Goal: Task Accomplishment & Management: Complete application form

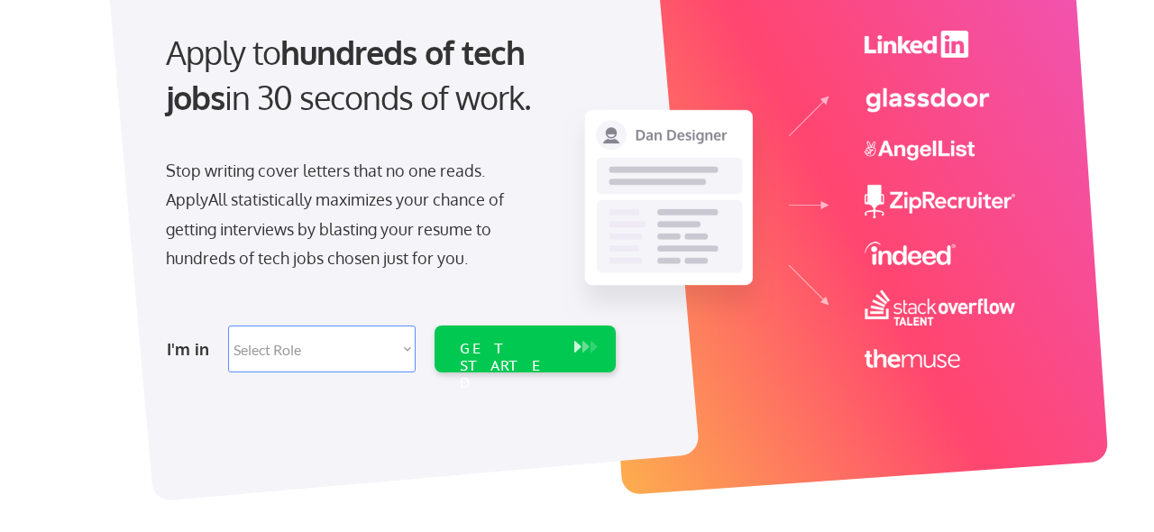
scroll to position [194, 0]
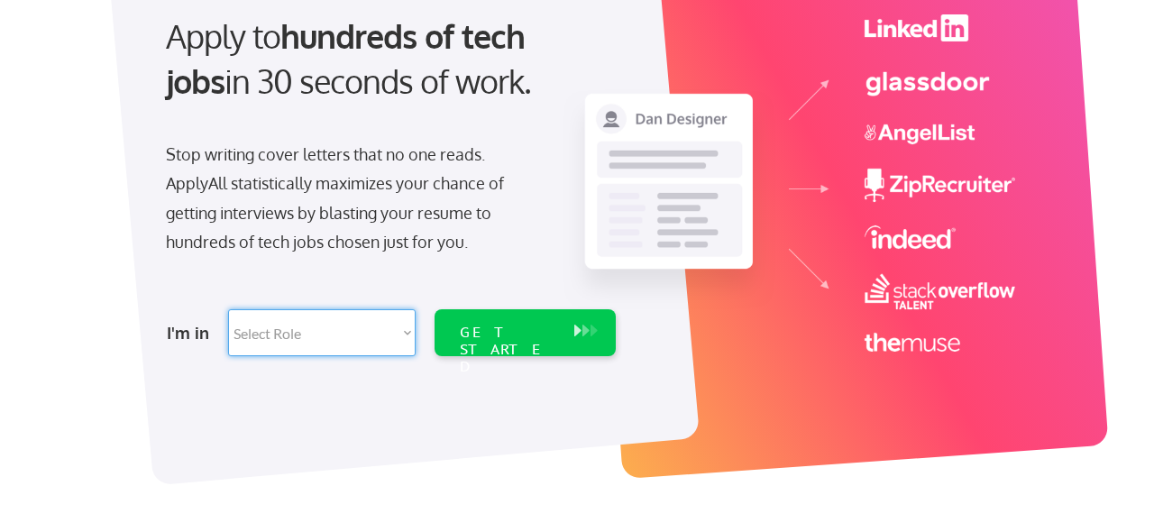
select select ""sales0""
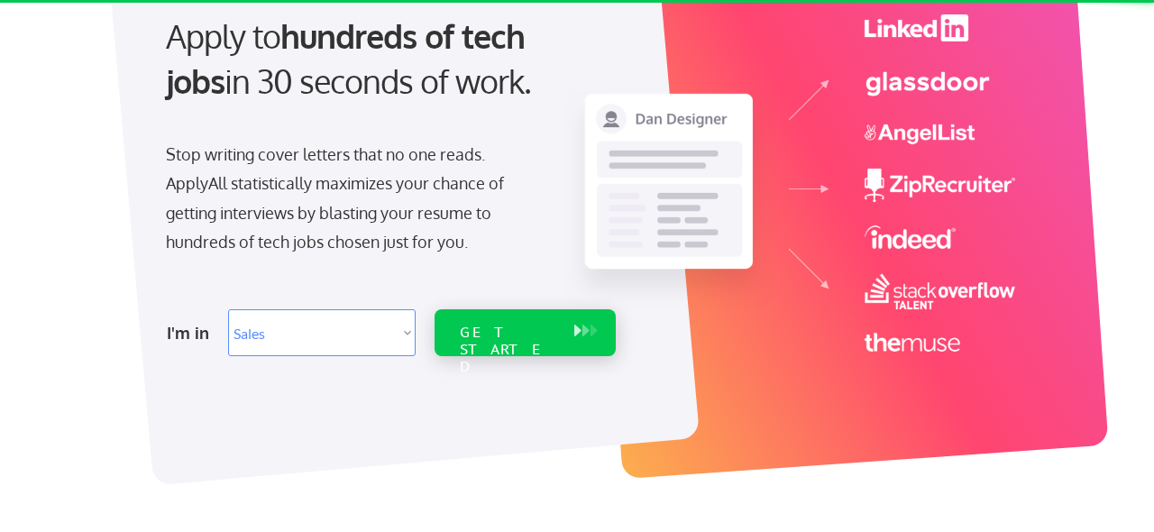
click at [453, 335] on div "GET STARTED" at bounding box center [508, 332] width 114 height 47
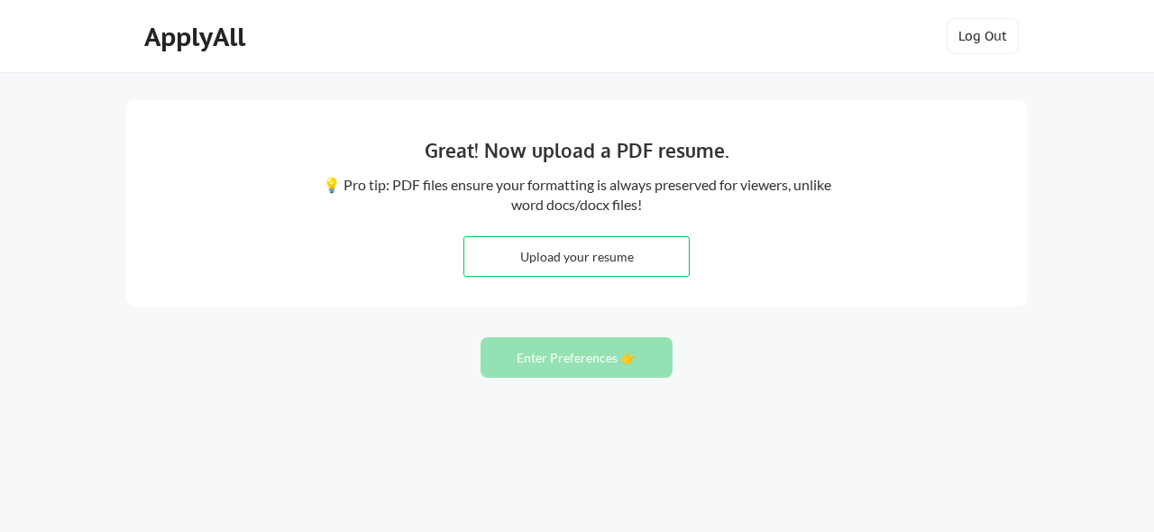
click at [518, 268] on input "file" at bounding box center [576, 256] width 224 height 39
type input "C:\fakepath\Matt Combes Resume.pdf"
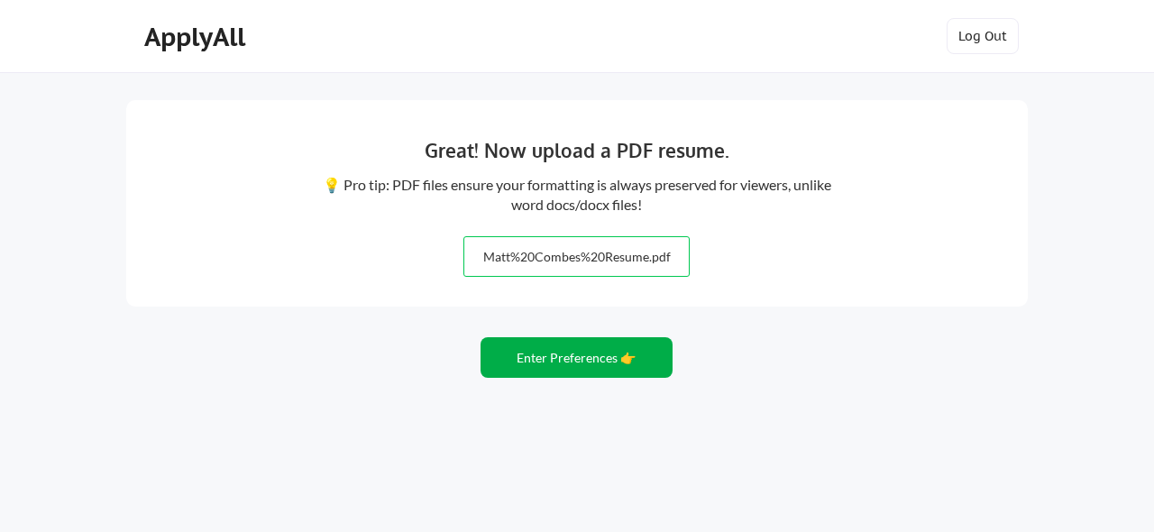
click at [584, 369] on button "Enter Preferences 👉" at bounding box center [576, 357] width 192 height 41
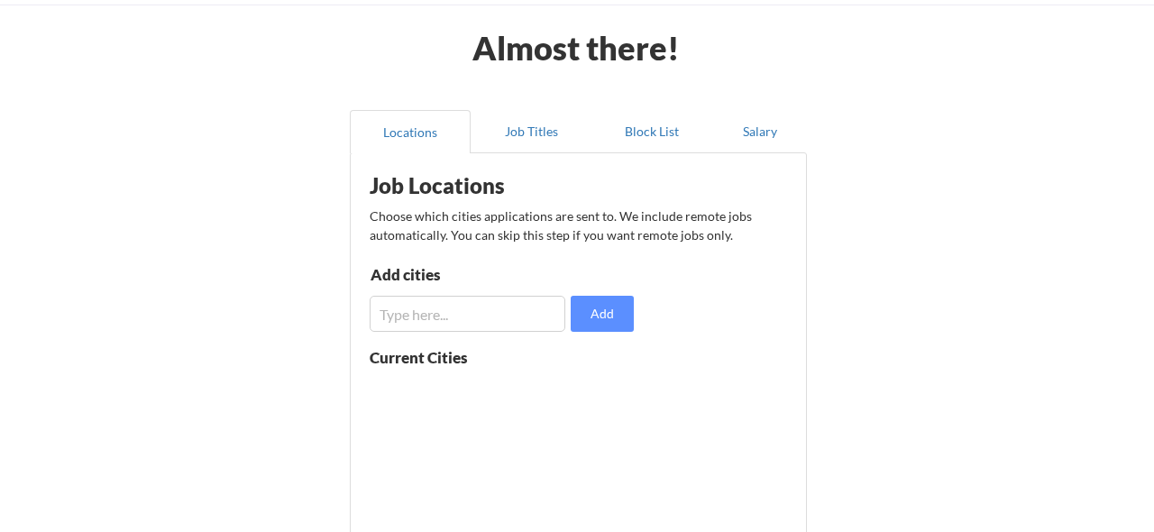
scroll to position [118, 0]
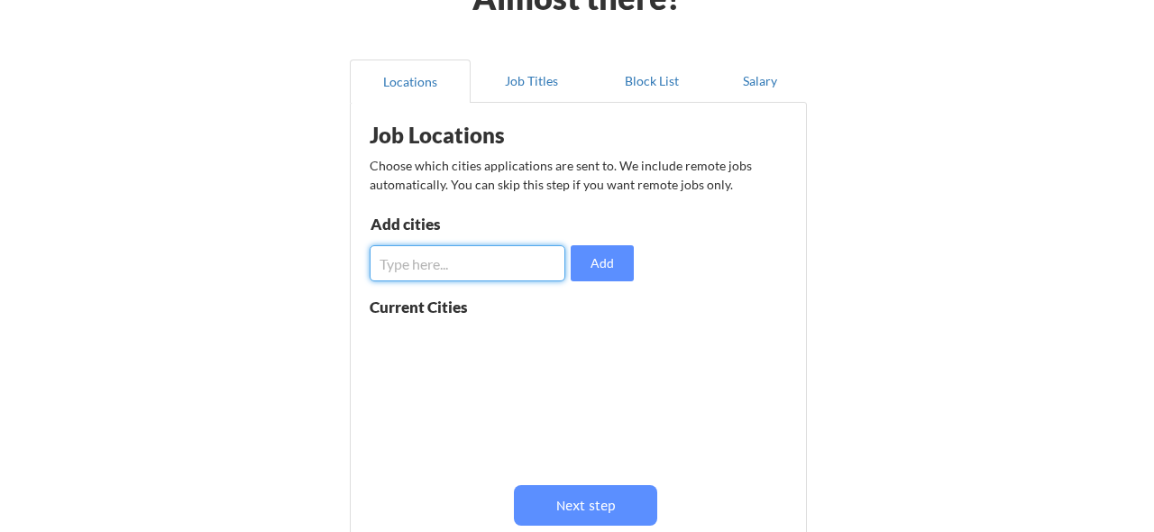
click at [421, 280] on input "input" at bounding box center [468, 263] width 196 height 36
type input "Minneapolis"
click at [593, 257] on button "Add" at bounding box center [602, 263] width 63 height 36
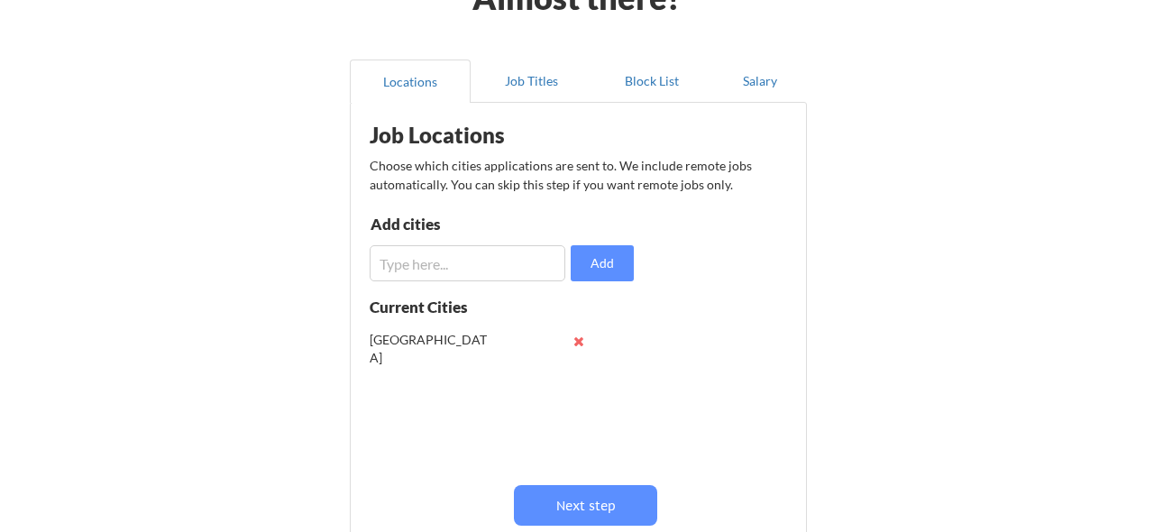
scroll to position [1, 0]
click at [585, 506] on button "Next step" at bounding box center [585, 505] width 143 height 41
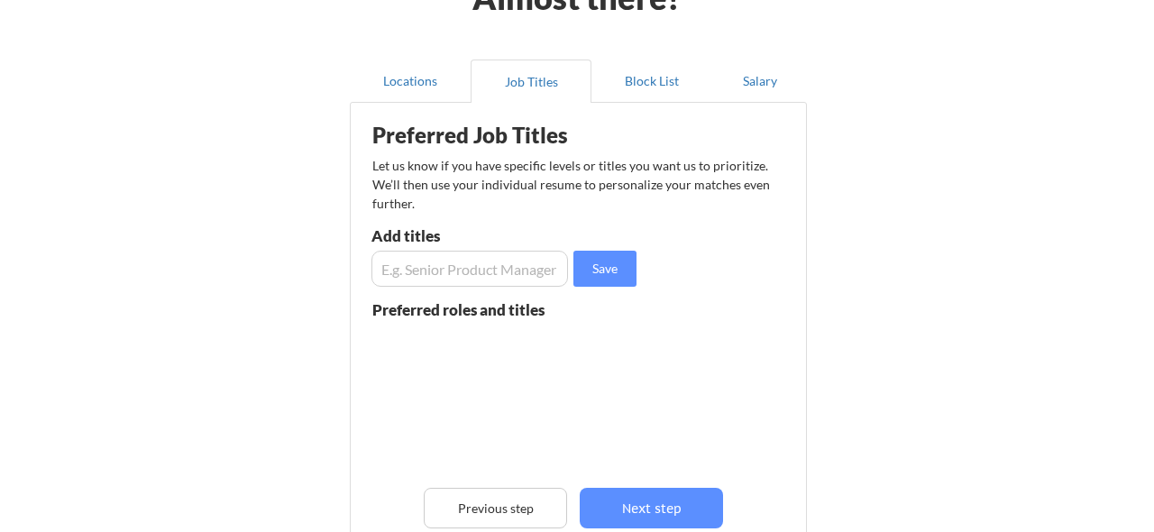
click at [418, 271] on input "input" at bounding box center [469, 269] width 197 height 36
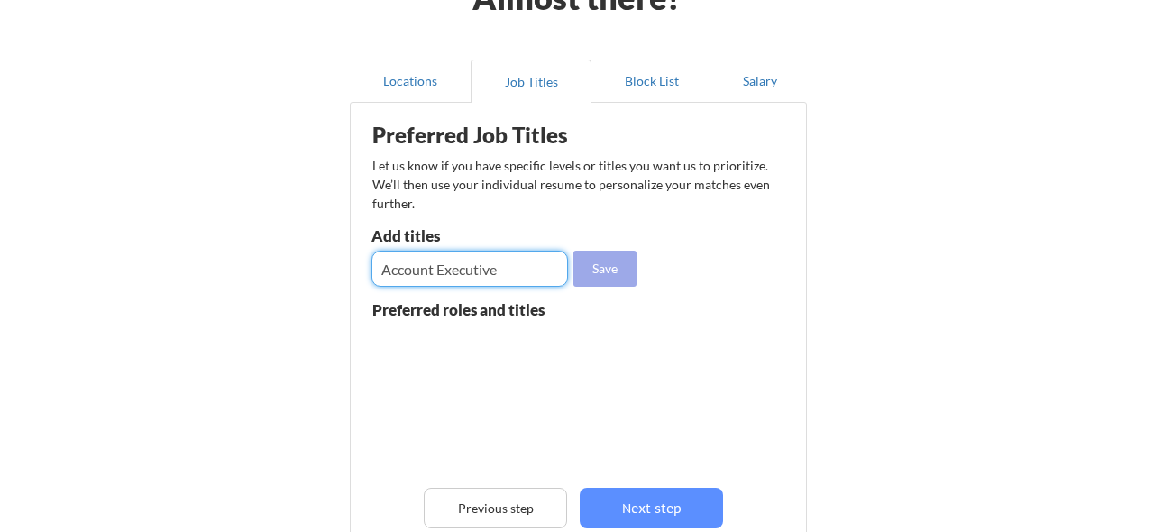
type input "Account Executive"
click at [593, 270] on button "Save" at bounding box center [604, 269] width 63 height 36
click at [488, 267] on input "input" at bounding box center [469, 269] width 197 height 36
type input "S"
type input "SDR Manager"
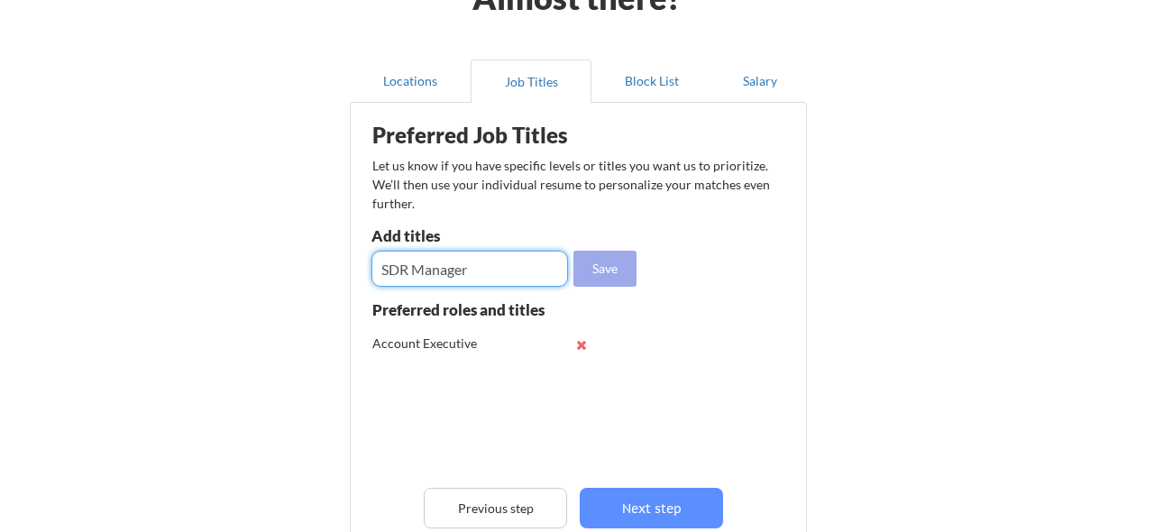
click at [590, 264] on button "Save" at bounding box center [604, 269] width 63 height 36
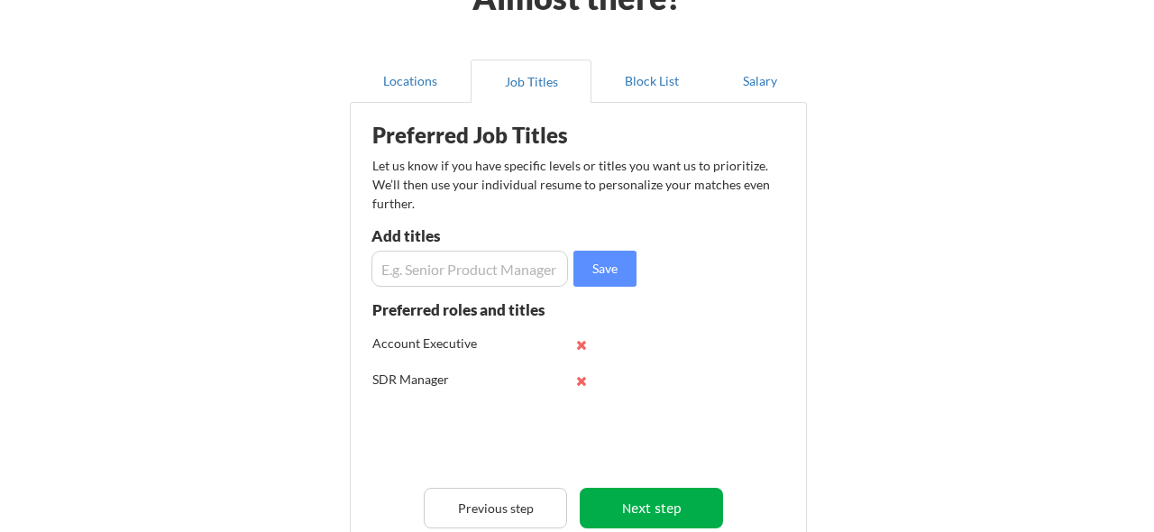
click at [635, 502] on button "Next step" at bounding box center [651, 508] width 143 height 41
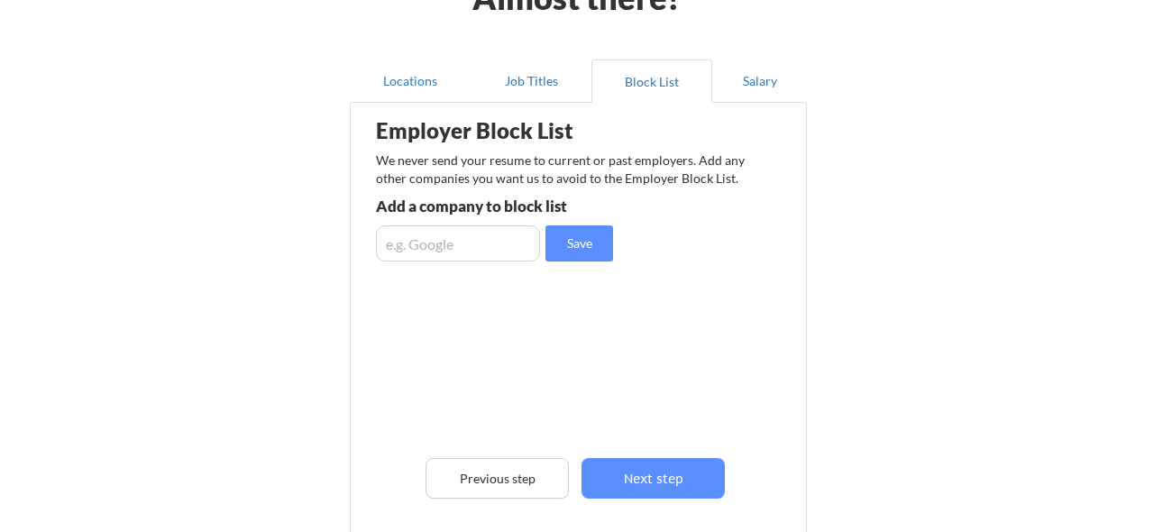
click at [479, 247] on input "input" at bounding box center [458, 243] width 164 height 36
type input "Recast Software"
click at [580, 225] on button "Save" at bounding box center [579, 243] width 68 height 36
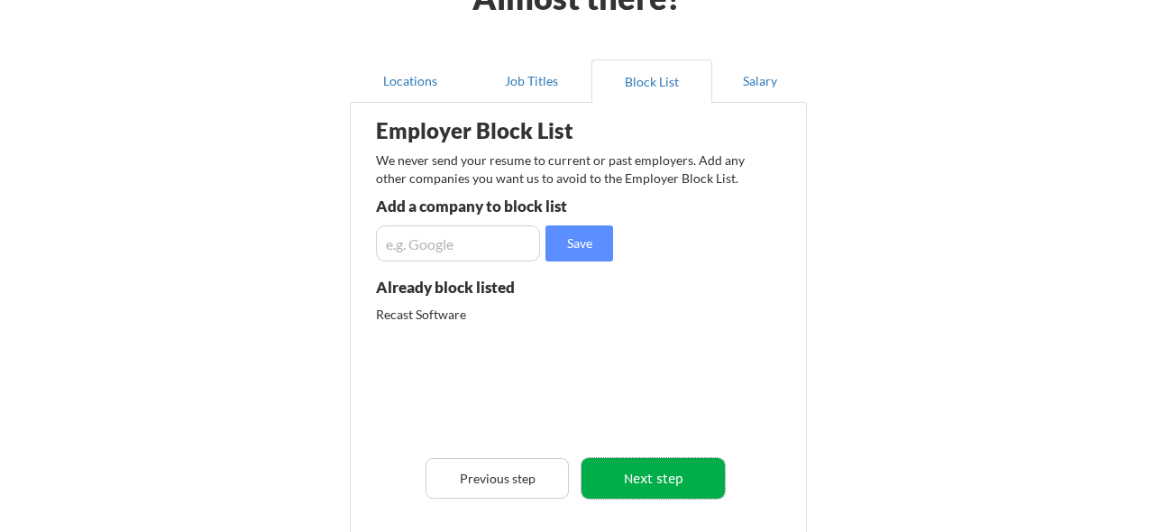
click at [644, 484] on button "Next step" at bounding box center [652, 478] width 143 height 41
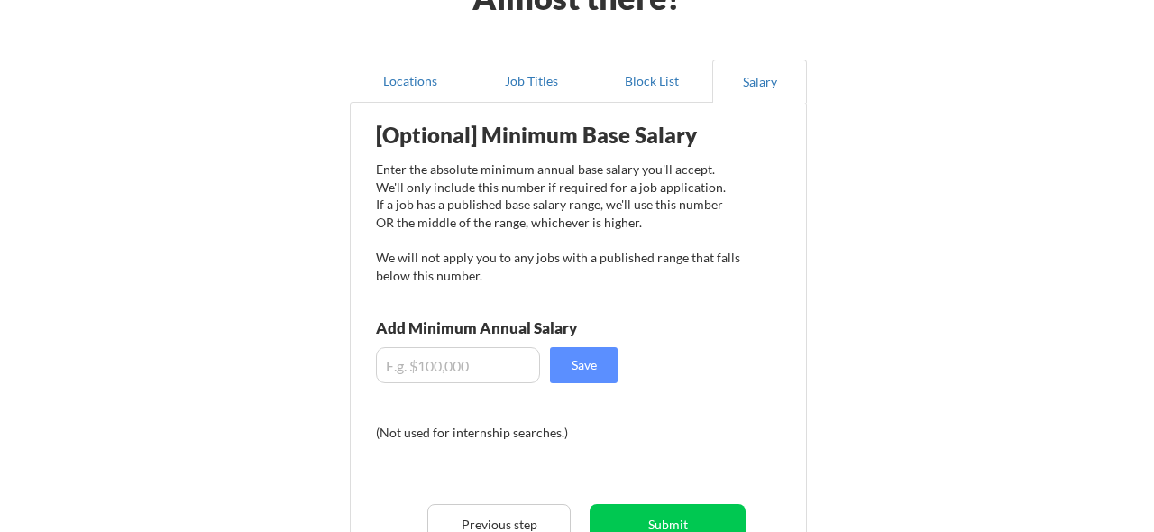
scroll to position [199, 0]
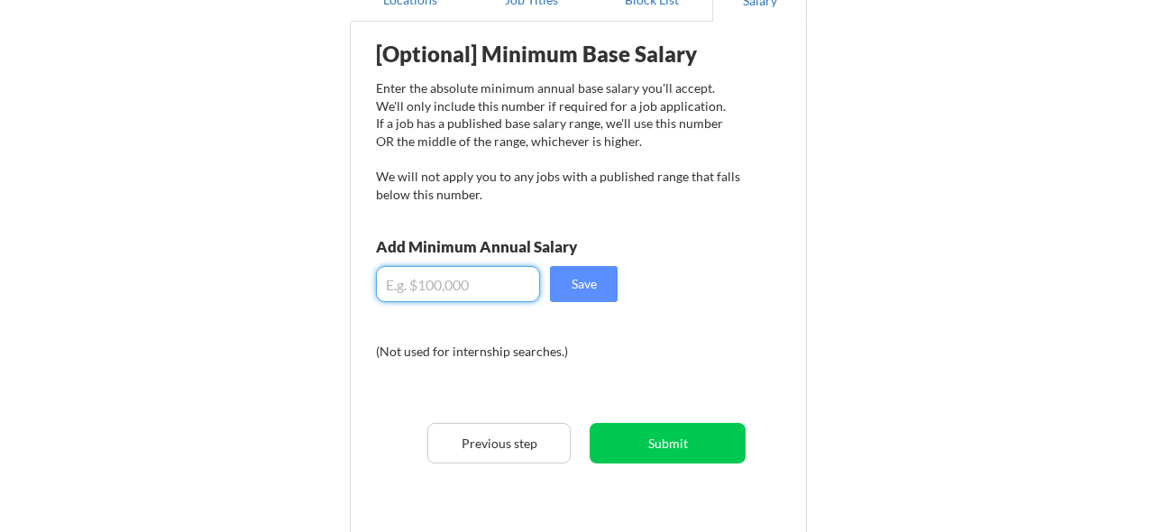
click at [395, 289] on input "input" at bounding box center [458, 284] width 164 height 36
type input "$8"
click at [416, 290] on input "input" at bounding box center [458, 284] width 164 height 36
type input "$80,000"
click at [584, 291] on button "Save" at bounding box center [584, 284] width 68 height 36
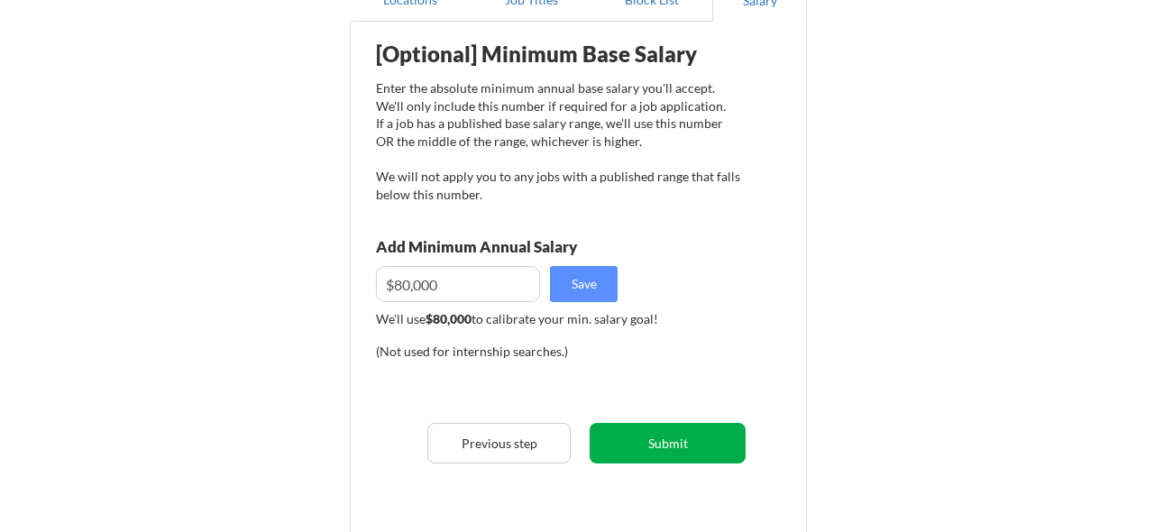
click at [645, 448] on button "Submit" at bounding box center [668, 443] width 156 height 41
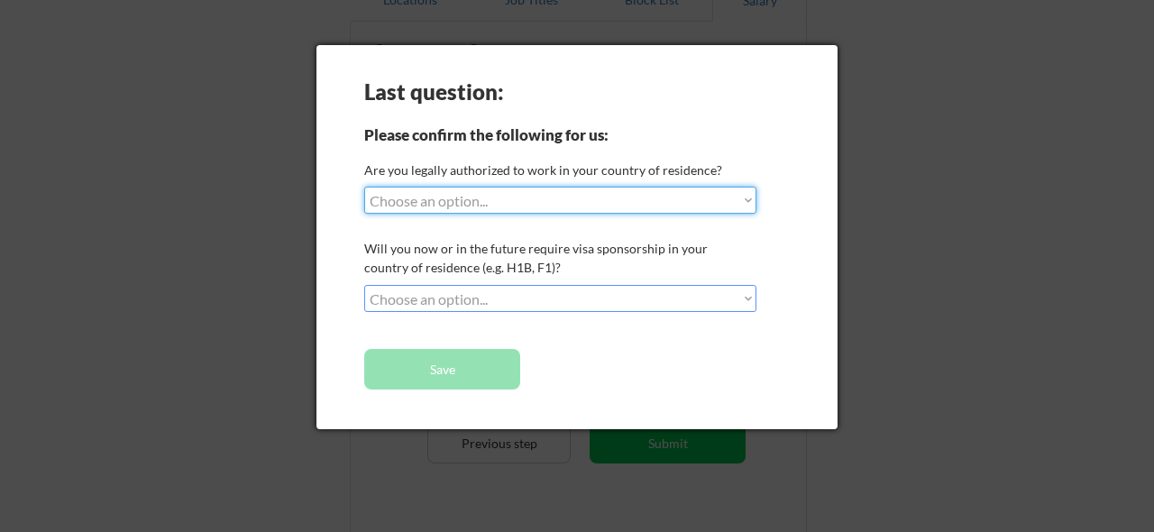
select select ""yes__i_am_a_us_citizen""
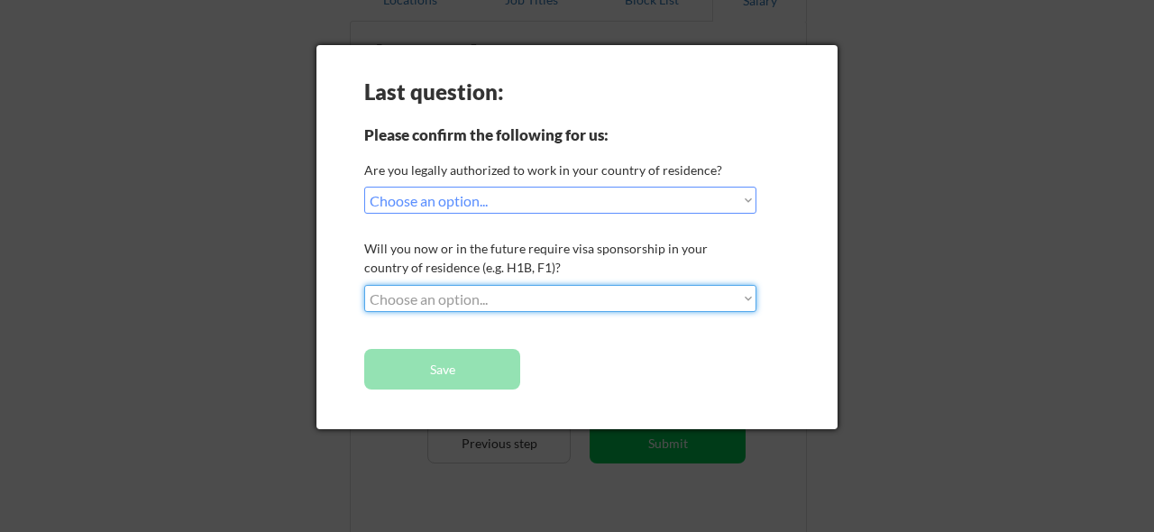
select select ""no__i_will_not_need_sponsorship""
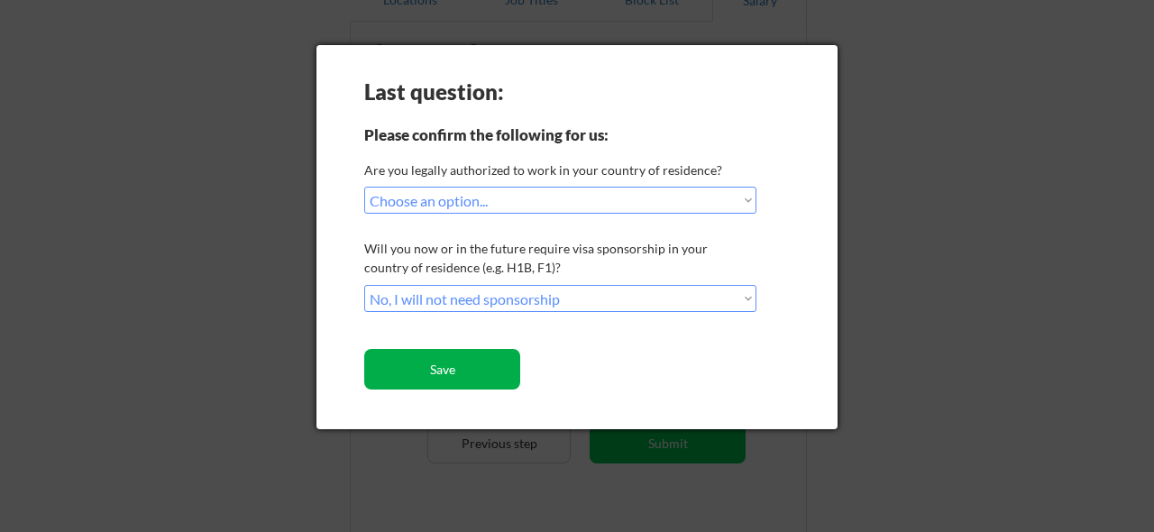
click at [449, 369] on button "Save" at bounding box center [442, 369] width 156 height 41
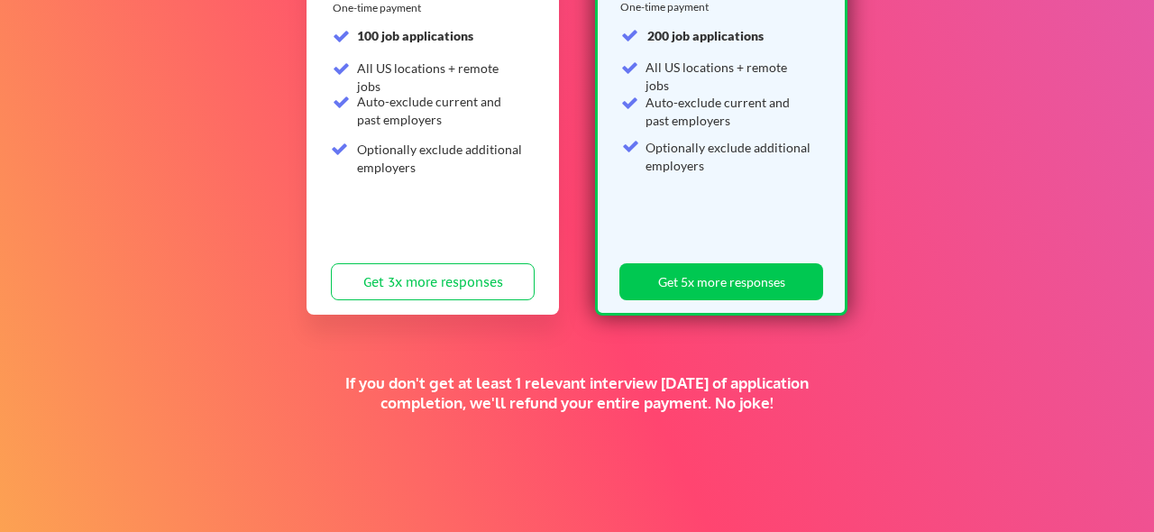
scroll to position [321, 0]
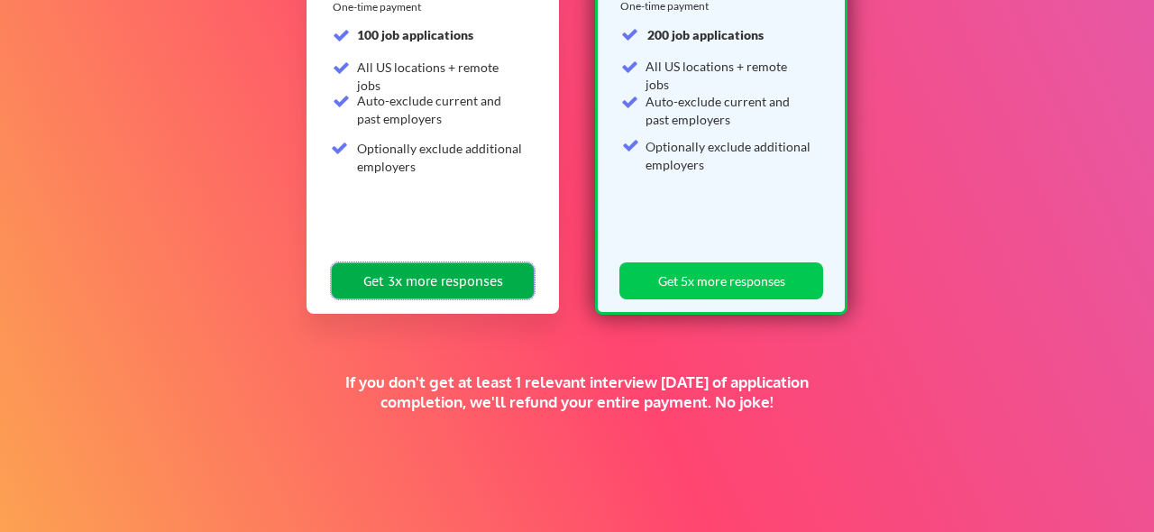
click at [443, 279] on button "Get 3x more responses" at bounding box center [433, 280] width 204 height 37
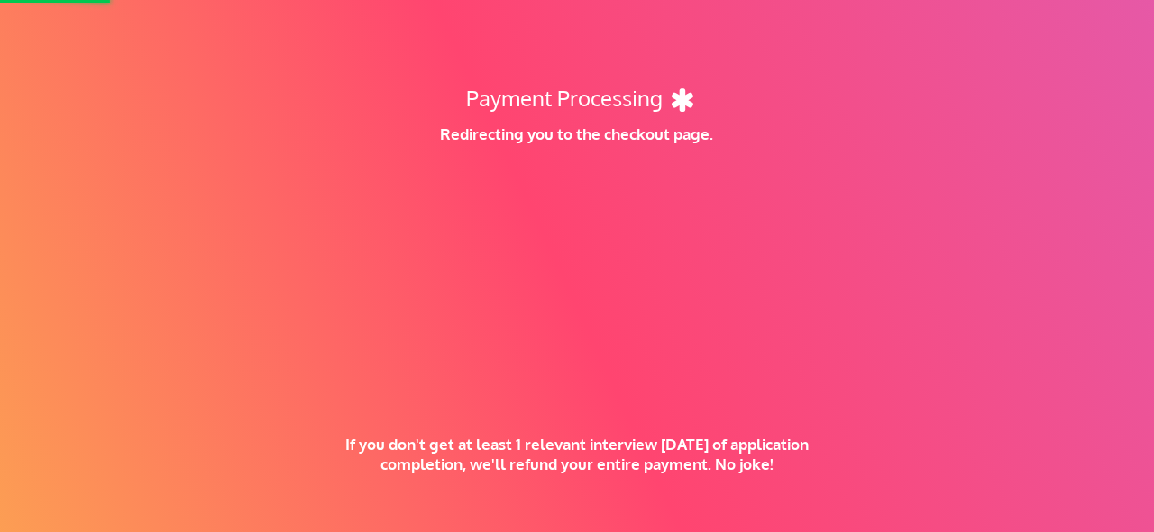
scroll to position [246, 0]
